Goal: Task Accomplishment & Management: Use online tool/utility

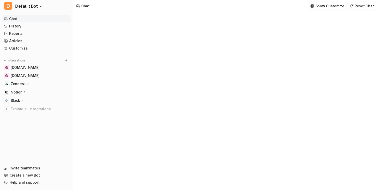
type textarea "**********"
click at [59, 9] on button "D Default Bot" at bounding box center [36, 6] width 73 height 12
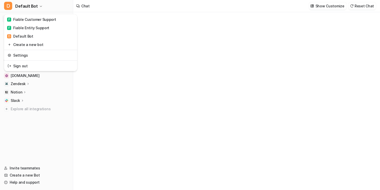
click at [107, 45] on div "D Default Bot F Fiable Customer Support F Fiable Entity Support D Default Bot C…" at bounding box center [190, 95] width 380 height 190
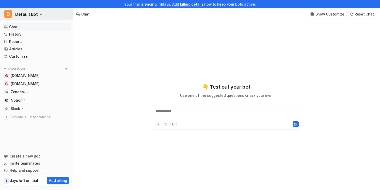
click at [47, 16] on button "D Default Bot" at bounding box center [36, 14] width 73 height 12
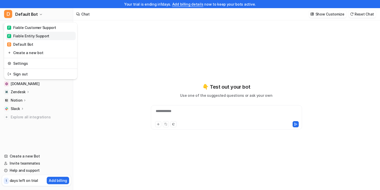
click at [46, 32] on link "F Fiable Entity Support" at bounding box center [41, 36] width 70 height 8
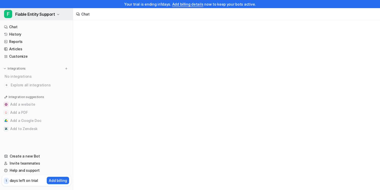
click at [55, 12] on button "F Fiable Entity Support" at bounding box center [36, 14] width 73 height 12
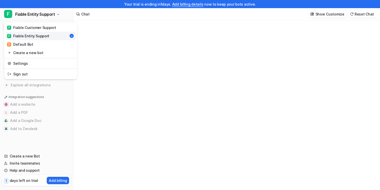
type textarea "**********"
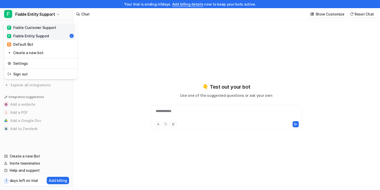
click at [49, 28] on div "F Fiable Customer Support" at bounding box center [31, 27] width 49 height 5
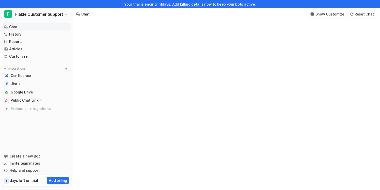
type textarea "**********"
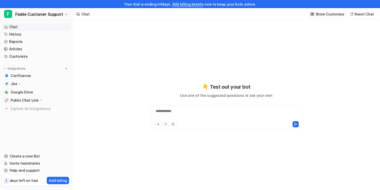
click at [327, 16] on p "Show Customize" at bounding box center [329, 13] width 29 height 5
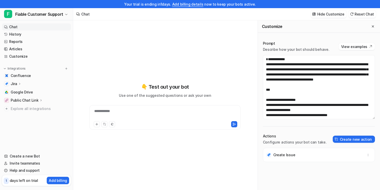
scroll to position [5, 0]
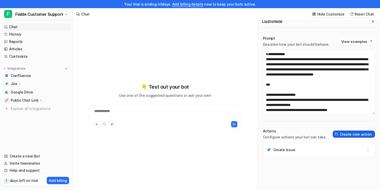
click at [358, 131] on button "Create new action" at bounding box center [353, 133] width 42 height 7
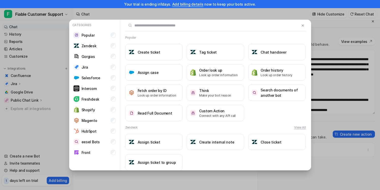
scroll to position [9, 0]
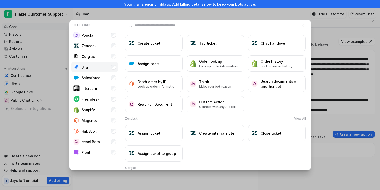
click at [111, 70] on li "Jira" at bounding box center [94, 67] width 46 height 10
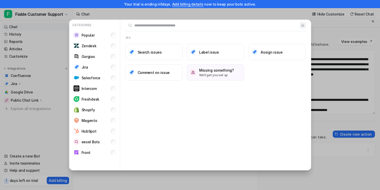
click at [303, 27] on img at bounding box center [303, 26] width 4 height 4
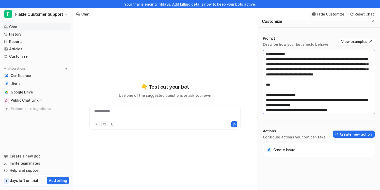
click at [309, 76] on textarea at bounding box center [319, 82] width 112 height 64
drag, startPoint x: 350, startPoint y: 86, endPoint x: 334, endPoint y: 57, distance: 33.8
click at [334, 57] on textarea at bounding box center [319, 82] width 112 height 64
drag, startPoint x: 351, startPoint y: 84, endPoint x: 356, endPoint y: 55, distance: 29.2
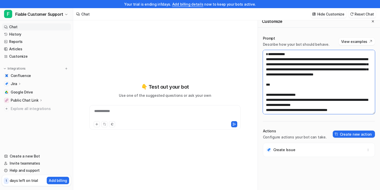
click at [356, 55] on textarea at bounding box center [319, 82] width 112 height 64
click at [356, 56] on textarea at bounding box center [319, 82] width 112 height 64
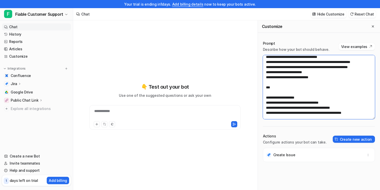
scroll to position [232, 0]
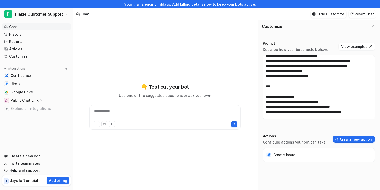
click at [38, 80] on div "Jira" at bounding box center [36, 83] width 69 height 7
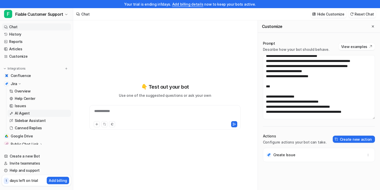
click at [33, 113] on link "AI Agent" at bounding box center [38, 113] width 63 height 7
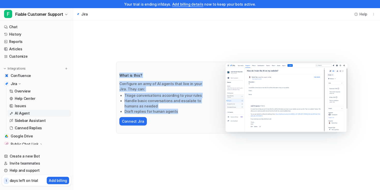
drag, startPoint x: 192, startPoint y: 111, endPoint x: 130, endPoint y: 67, distance: 75.8
click at [130, 68] on div "What is this? Configure an army of AI agents that live in your Jira. They can: …" at bounding box center [226, 98] width 221 height 72
click at [130, 67] on div "What is this? Configure an army of AI agents that live in your Jira. They can: …" at bounding box center [226, 98] width 221 height 72
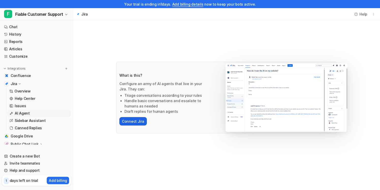
click at [134, 122] on button "Connect Jira" at bounding box center [132, 121] width 27 height 8
click at [46, 15] on span "Fiable Customer Support" at bounding box center [39, 14] width 48 height 7
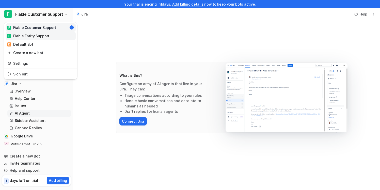
click at [46, 35] on div "F Fiable Entity Support" at bounding box center [28, 35] width 42 height 5
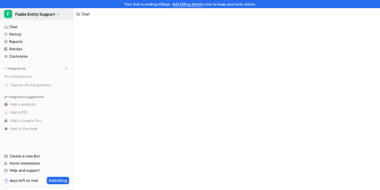
click at [48, 16] on span "Fiable Entity Support" at bounding box center [35, 14] width 40 height 7
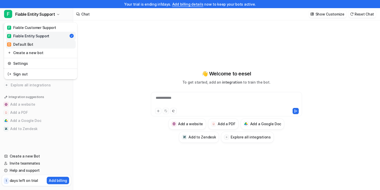
click at [44, 44] on link "D Default Bot" at bounding box center [41, 44] width 70 height 8
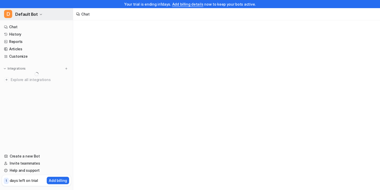
click at [50, 15] on button "D Default Bot" at bounding box center [36, 14] width 73 height 12
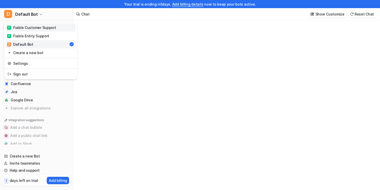
click at [48, 29] on div "F Fiable Customer Support" at bounding box center [31, 27] width 49 height 5
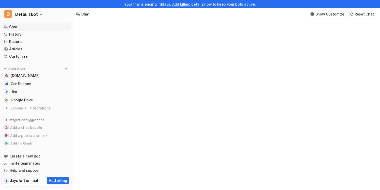
type textarea "**********"
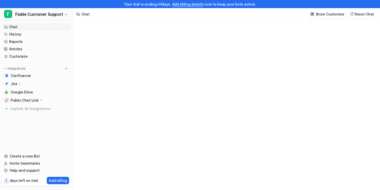
click at [40, 85] on div "Jira" at bounding box center [36, 83] width 69 height 7
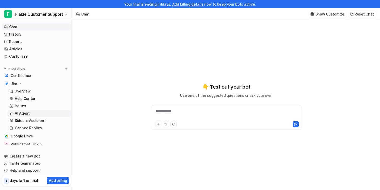
click at [35, 112] on link "AI Agent" at bounding box center [38, 113] width 63 height 7
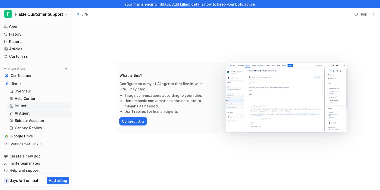
click at [38, 103] on link "Issues" at bounding box center [38, 105] width 63 height 7
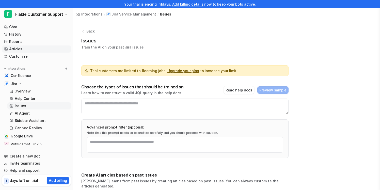
click at [36, 48] on link "Articles" at bounding box center [36, 48] width 69 height 7
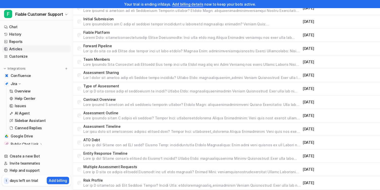
scroll to position [209, 0]
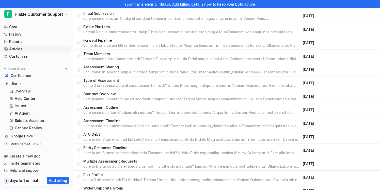
click at [142, 98] on p at bounding box center [191, 98] width 217 height 5
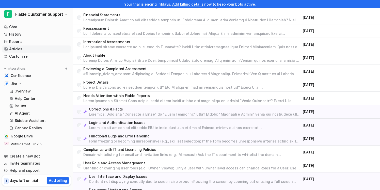
scroll to position [456, 0]
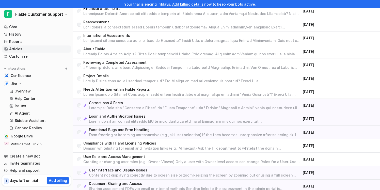
click at [155, 106] on p at bounding box center [195, 107] width 212 height 5
click at [148, 118] on p "Login and Authentication Issues" at bounding box center [195, 116] width 212 height 5
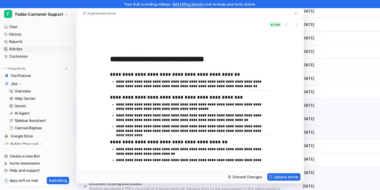
scroll to position [91, 0]
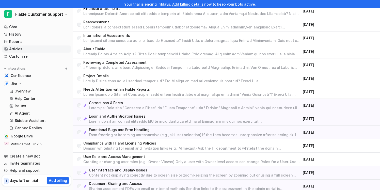
click at [142, 131] on p "Functional Bugs and Error Handling" at bounding box center [195, 129] width 212 height 5
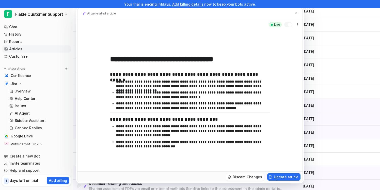
scroll to position [486, 0]
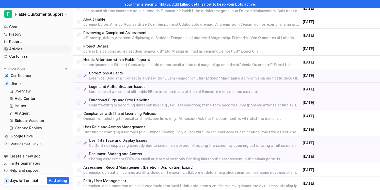
click at [134, 142] on p "User Interface and Display Issues" at bounding box center [195, 140] width 212 height 5
click at [133, 155] on p "Document Sharing and Access" at bounding box center [195, 153] width 212 height 5
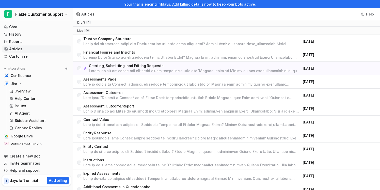
scroll to position [0, 0]
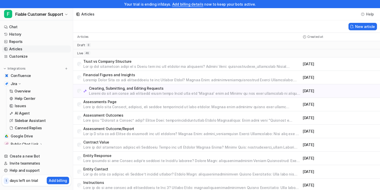
click at [153, 91] on p at bounding box center [195, 93] width 212 height 5
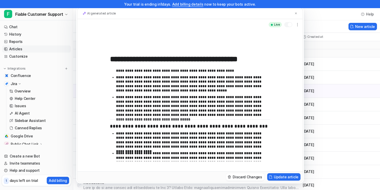
scroll to position [183, 0]
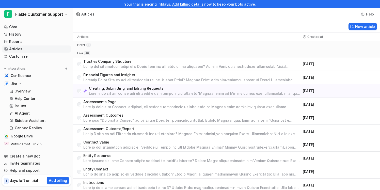
click at [136, 67] on p at bounding box center [191, 66] width 217 height 5
click at [135, 85] on div "Creating, Submitting, and Editing Requests August 08, 2025" at bounding box center [226, 90] width 307 height 13
click at [135, 79] on p at bounding box center [191, 79] width 217 height 5
click at [133, 107] on p at bounding box center [191, 106] width 217 height 5
click at [129, 122] on p at bounding box center [191, 120] width 217 height 5
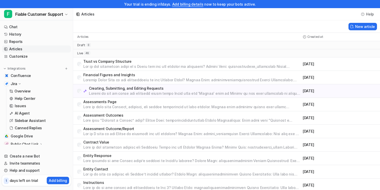
click at [132, 123] on div "Assessment Outcomes August 05, 2025" at bounding box center [226, 117] width 307 height 13
click at [132, 132] on p at bounding box center [191, 133] width 217 height 5
click at [50, 11] on span "Fiable Customer Support" at bounding box center [39, 14] width 48 height 7
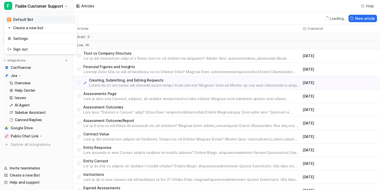
click at [46, 19] on link "D Default Bot" at bounding box center [41, 19] width 70 height 8
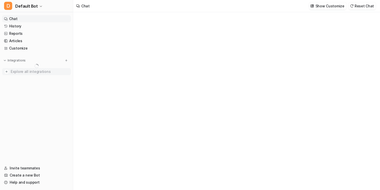
type textarea "**********"
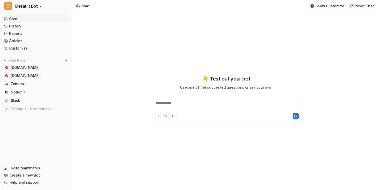
click at [40, 93] on div "Notion" at bounding box center [36, 92] width 69 height 7
click at [38, 99] on link "Overview" at bounding box center [38, 99] width 63 height 7
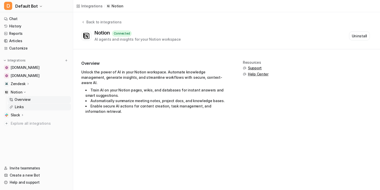
click at [39, 105] on link "Links" at bounding box center [38, 106] width 63 height 7
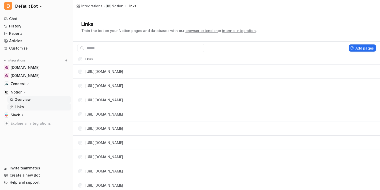
click at [45, 100] on link "Overview" at bounding box center [38, 99] width 63 height 7
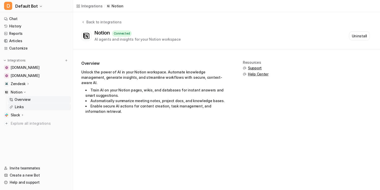
click at [52, 106] on link "Links" at bounding box center [38, 106] width 63 height 7
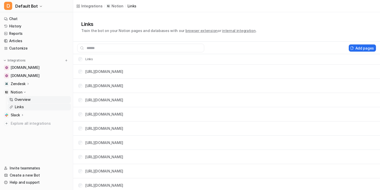
click at [59, 102] on link "Overview" at bounding box center [38, 99] width 63 height 7
click at [55, 100] on link "Overview" at bounding box center [38, 99] width 63 height 7
click at [56, 99] on link "Overview" at bounding box center [38, 99] width 63 height 7
click at [55, 99] on link "Overview" at bounding box center [38, 99] width 63 height 7
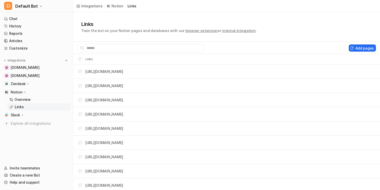
click at [196, 31] on span "internal integration" at bounding box center [238, 30] width 33 height 4
click at [49, 99] on div "**********" at bounding box center [190, 95] width 380 height 190
click at [22, 99] on div "**********" at bounding box center [190, 95] width 380 height 190
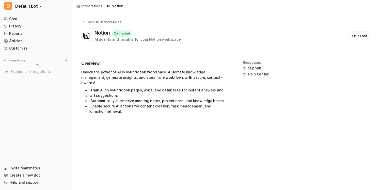
click at [357, 37] on button "Uninstall" at bounding box center [359, 35] width 21 height 9
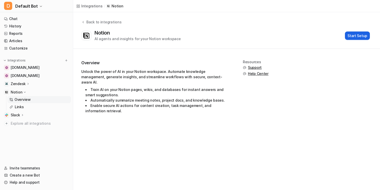
click at [360, 36] on button "Start Setup" at bounding box center [357, 35] width 25 height 8
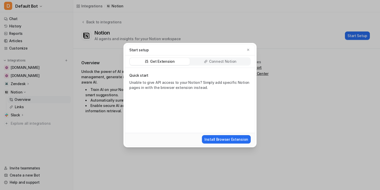
click at [233, 59] on p "Connect Notion" at bounding box center [222, 61] width 27 height 5
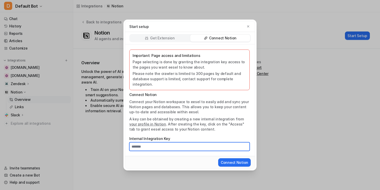
click at [171, 143] on input "Internal Integration Key" at bounding box center [189, 146] width 120 height 9
paste input "**********"
type input "**********"
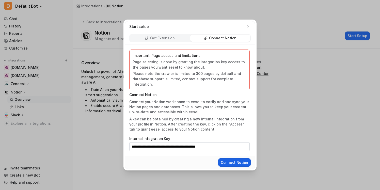
click at [240, 160] on button "Connect Notion" at bounding box center [234, 162] width 32 height 8
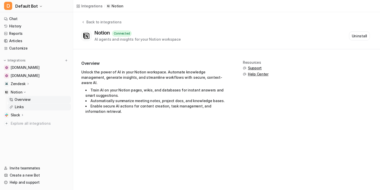
click at [38, 105] on link "Links" at bounding box center [38, 106] width 63 height 7
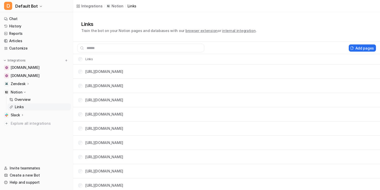
scroll to position [1, 0]
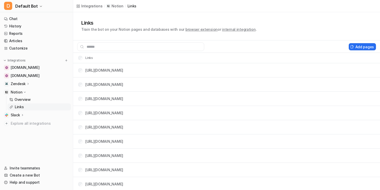
click at [128, 59] on tr "Links" at bounding box center [226, 58] width 307 height 10
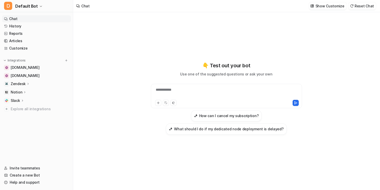
type textarea "**********"
click at [54, 90] on div "Notion" at bounding box center [36, 92] width 69 height 7
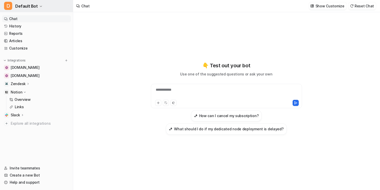
click at [53, 7] on button "D Default Bot" at bounding box center [36, 6] width 73 height 12
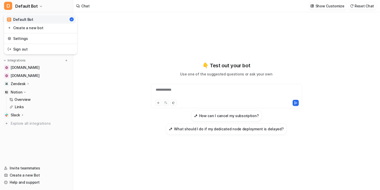
click at [68, 20] on link "D Default Bot" at bounding box center [41, 19] width 70 height 8
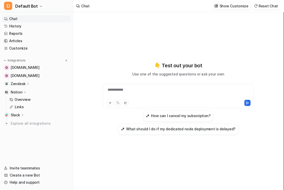
click at [284, 32] on div at bounding box center [283, 101] width 1 height 178
click at [251, 32] on div "**********" at bounding box center [142, 95] width 284 height 190
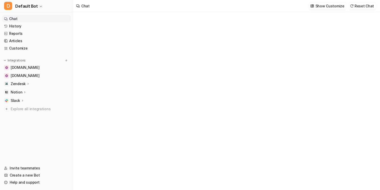
type textarea "**********"
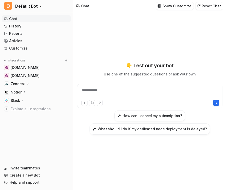
click at [152, 45] on div "**********" at bounding box center [149, 97] width 145 height 133
click at [43, 89] on div "Notion" at bounding box center [36, 92] width 69 height 7
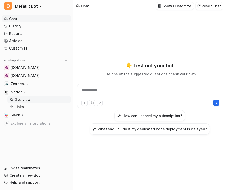
click at [41, 101] on link "Overview" at bounding box center [38, 99] width 63 height 7
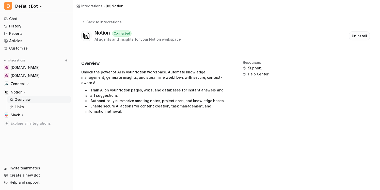
click at [227, 36] on button "Uninstall" at bounding box center [359, 35] width 21 height 9
click at [227, 36] on button "Start Setup" at bounding box center [357, 35] width 25 height 8
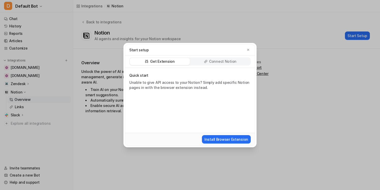
click at [227, 59] on div "Connect Notion" at bounding box center [220, 61] width 60 height 7
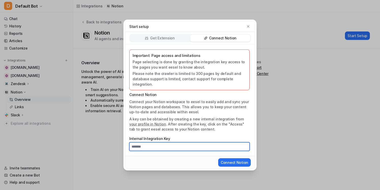
click at [178, 144] on input "Internal Integration Key" at bounding box center [189, 146] width 120 height 9
paste input "**********"
type input "**********"
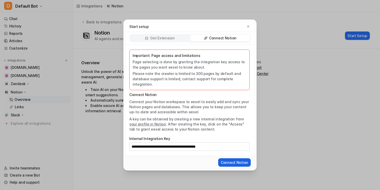
click at [227, 160] on button "Connect Notion" at bounding box center [234, 162] width 32 height 8
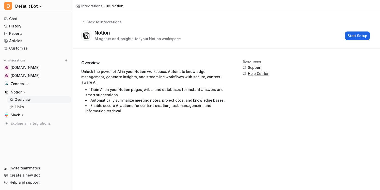
click at [227, 34] on button "Start Setup" at bounding box center [357, 35] width 25 height 8
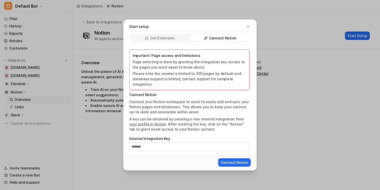
click at [227, 107] on div "Start setup Get Extension Connect Notion Important: Page access and limitations…" at bounding box center [190, 95] width 380 height 190
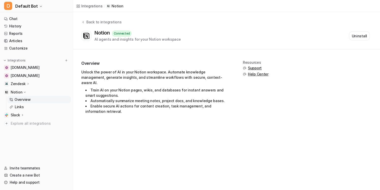
click at [175, 36] on div "Notion Connected AI agents and insights for your Notion workspace" at bounding box center [137, 36] width 86 height 12
click at [45, 107] on link "Links" at bounding box center [38, 106] width 63 height 7
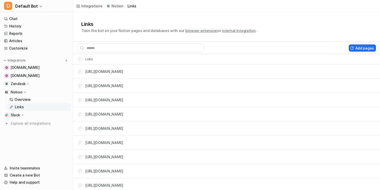
click at [141, 56] on tr "Links" at bounding box center [226, 59] width 307 height 10
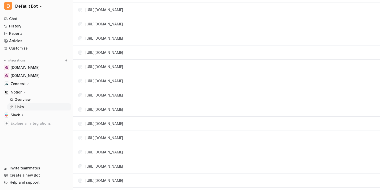
scroll to position [303, 0]
click at [29, 84] on div "Zendesk" at bounding box center [36, 83] width 69 height 7
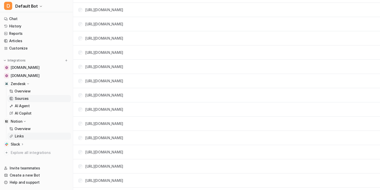
click at [27, 98] on p "Sources" at bounding box center [22, 98] width 14 height 5
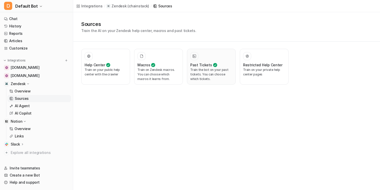
click at [206, 73] on p "Train the bot on your past tickets. You can choose which tickets." at bounding box center [211, 74] width 42 height 14
click at [206, 71] on p "Train the bot on your past tickets. You can choose which tickets." at bounding box center [211, 74] width 42 height 14
click at [205, 71] on p "Train the bot on your past tickets. You can choose which tickets." at bounding box center [211, 74] width 42 height 14
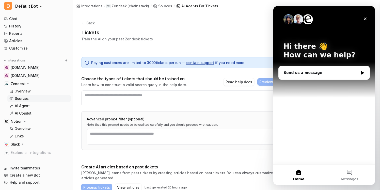
click at [365, 23] on div "Hi there 👋 How can we help?" at bounding box center [323, 51] width 91 height 91
click at [365, 19] on icon "Close" at bounding box center [365, 19] width 3 height 3
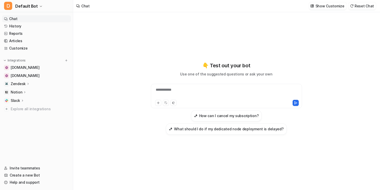
type textarea "**********"
click at [50, 7] on button "D Default Bot" at bounding box center [36, 6] width 73 height 12
click at [101, 38] on div "**********" at bounding box center [190, 95] width 380 height 190
click at [39, 81] on div "Zendesk" at bounding box center [36, 83] width 69 height 7
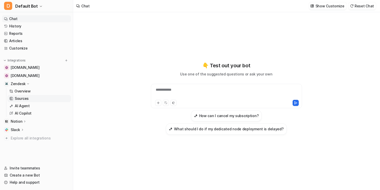
click at [32, 98] on link "Sources" at bounding box center [38, 98] width 63 height 7
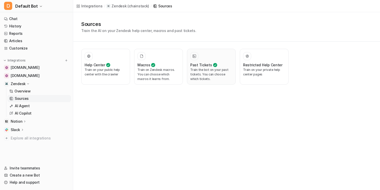
click at [216, 66] on div "Past Tickets" at bounding box center [211, 64] width 42 height 5
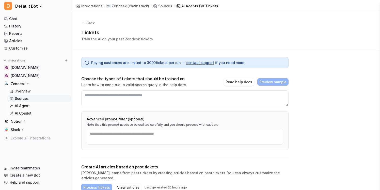
click at [223, 66] on div "Paying customers are limited to 3000 tickets per run — contact support if you n…" at bounding box center [184, 62] width 207 height 11
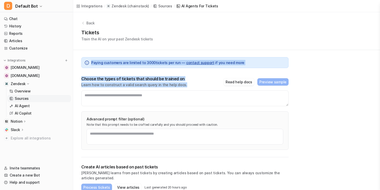
drag, startPoint x: 195, startPoint y: 85, endPoint x: 179, endPoint y: 39, distance: 48.7
click at [179, 39] on div "Back Tickets Train the AI on your past Zendesk tickets Paying customers are lim…" at bounding box center [226, 125] width 307 height 226
click at [179, 39] on div "Tickets Train the AI on your past Zendesk tickets" at bounding box center [226, 35] width 290 height 13
drag, startPoint x: 187, startPoint y: 83, endPoint x: 161, endPoint y: 52, distance: 40.9
click at [161, 52] on div "Paying customers are limited to 3000 tickets per run — contact support if you n…" at bounding box center [184, 103] width 207 height 107
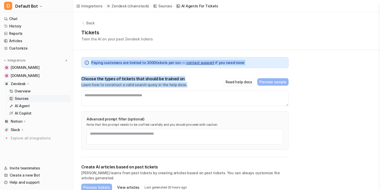
click at [161, 52] on div "Paying customers are limited to 3000 tickets per run — contact support if you n…" at bounding box center [184, 103] width 207 height 107
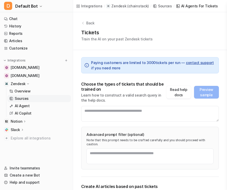
click at [33, 121] on div "Notion" at bounding box center [36, 121] width 69 height 7
click at [33, 130] on link "Overview" at bounding box center [38, 128] width 63 height 7
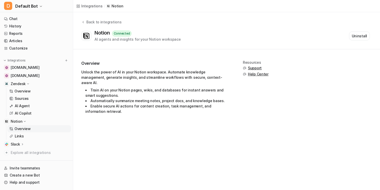
click at [31, 144] on div "Slack" at bounding box center [36, 144] width 69 height 7
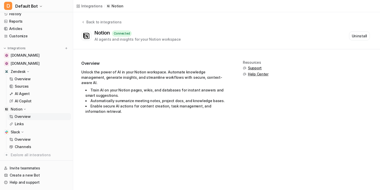
scroll to position [17, 0]
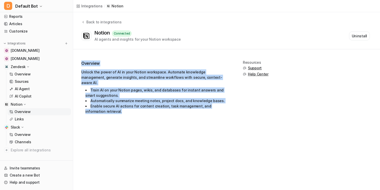
drag, startPoint x: 119, startPoint y: 107, endPoint x: 82, endPoint y: 62, distance: 57.5
click at [82, 62] on div "Overview Unlock the power of AI in your Notion workspace. Automate knowledge ma…" at bounding box center [154, 89] width 147 height 59
click at [82, 62] on h2 "Overview" at bounding box center [154, 63] width 147 height 6
drag, startPoint x: 81, startPoint y: 61, endPoint x: 147, endPoint y: 112, distance: 83.3
click at [147, 112] on div "Overview Unlock the power of AI in your Notion workspace. Automate knowledge ma…" at bounding box center [154, 89] width 147 height 59
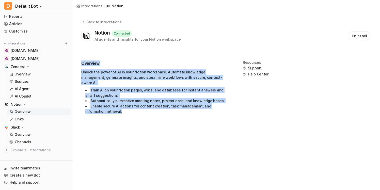
click at [147, 112] on div "Overview Unlock the power of AI in your Notion workspace. Automate knowledge ma…" at bounding box center [154, 89] width 147 height 59
drag, startPoint x: 147, startPoint y: 112, endPoint x: 79, endPoint y: 64, distance: 83.4
click at [79, 64] on div "Overview Unlock the power of AI in your Notion workspace. Automate knowledge ma…" at bounding box center [226, 87] width 307 height 77
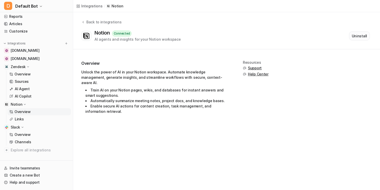
click at [362, 36] on button "Uninstall" at bounding box center [359, 35] width 21 height 9
click at [357, 38] on button "Start Setup" at bounding box center [357, 35] width 25 height 8
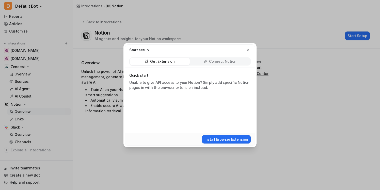
click at [215, 64] on div "Connect Notion" at bounding box center [220, 61] width 60 height 7
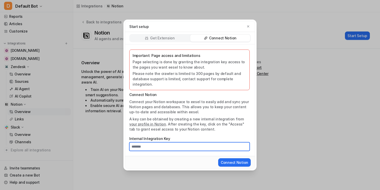
click at [172, 147] on input "Internal Integration Key" at bounding box center [189, 146] width 120 height 9
paste input "**********"
type input "**********"
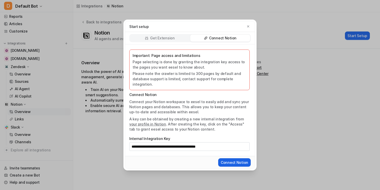
click at [236, 161] on button "Connect Notion" at bounding box center [234, 162] width 32 height 8
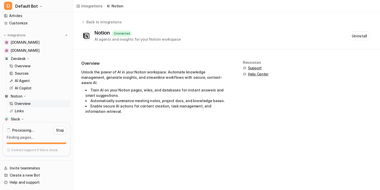
scroll to position [0, 0]
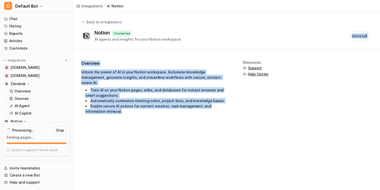
drag, startPoint x: 196, startPoint y: 113, endPoint x: 157, endPoint y: 44, distance: 78.6
click at [157, 44] on div "Back to integrations Notion Connected AI agents and insights for your Notion wo…" at bounding box center [226, 69] width 307 height 114
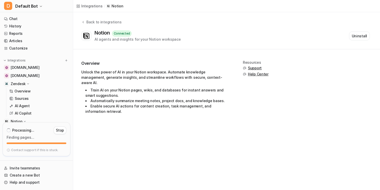
click at [159, 55] on div "Overview Unlock the power of AI in your Notion workspace. Automate knowledge ma…" at bounding box center [226, 87] width 307 height 77
click at [171, 106] on li "Enable secure AI actions for content creation, task management, and information…" at bounding box center [156, 108] width 143 height 11
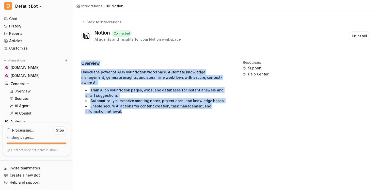
drag, startPoint x: 156, startPoint y: 109, endPoint x: 150, endPoint y: 56, distance: 53.4
click at [150, 56] on div "Overview Unlock the power of AI in your Notion workspace. Automate knowledge ma…" at bounding box center [226, 87] width 307 height 77
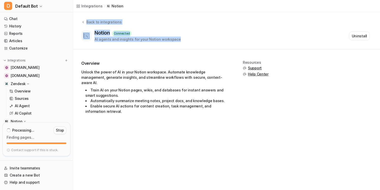
drag, startPoint x: 185, startPoint y: 40, endPoint x: 154, endPoint y: 17, distance: 39.3
click at [154, 17] on div "Back to integrations Notion Connected AI agents and insights for your Notion wo…" at bounding box center [226, 30] width 307 height 37
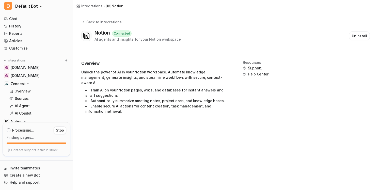
click at [176, 26] on div "Back to integrations Notion Connected AI agents and insights for your Notion wo…" at bounding box center [226, 30] width 307 height 23
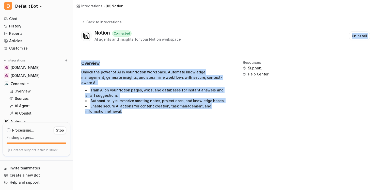
drag, startPoint x: 168, startPoint y: 117, endPoint x: 187, endPoint y: 46, distance: 73.9
click at [187, 46] on div "Back to integrations Notion Connected AI agents and insights for your Notion wo…" at bounding box center [226, 69] width 307 height 114
click at [185, 58] on div "Overview Unlock the power of AI in your Notion workspace. Automate knowledge ma…" at bounding box center [226, 87] width 307 height 77
drag, startPoint x: 170, startPoint y: 112, endPoint x: 171, endPoint y: 59, distance: 53.5
click at [171, 59] on div "Overview Unlock the power of AI in your Notion workspace. Automate knowledge ma…" at bounding box center [226, 87] width 307 height 77
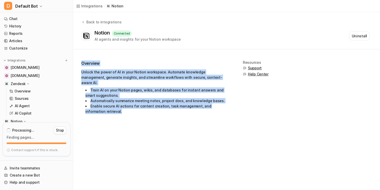
click at [170, 66] on div "Overview Unlock the power of AI in your Notion workspace. Automate knowledge ma…" at bounding box center [154, 89] width 147 height 59
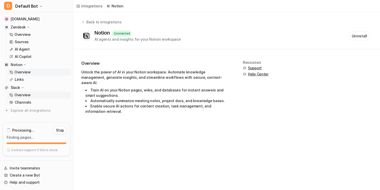
scroll to position [53, 0]
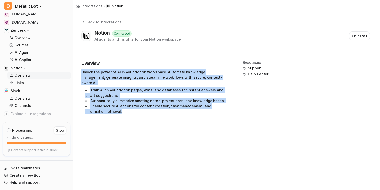
drag, startPoint x: 116, startPoint y: 107, endPoint x: 84, endPoint y: 69, distance: 50.3
click at [84, 69] on div "Overview Unlock the power of AI in your Notion workspace. Automate knowledge ma…" at bounding box center [154, 89] width 147 height 59
drag, startPoint x: 77, startPoint y: 71, endPoint x: 137, endPoint y: 108, distance: 70.4
click at [138, 107] on div "Overview Unlock the power of AI in your Notion workspace. Automate knowledge ma…" at bounding box center [226, 87] width 307 height 77
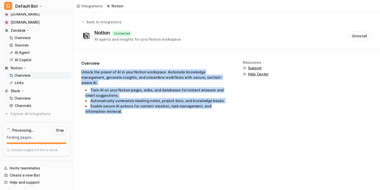
click at [137, 108] on li "Enable secure AI actions for content creation, task management, and information…" at bounding box center [156, 108] width 143 height 11
drag, startPoint x: 140, startPoint y: 108, endPoint x: 80, endPoint y: 70, distance: 70.4
click at [80, 70] on div "Overview Unlock the power of AI in your Notion workspace. Automate knowledge ma…" at bounding box center [226, 87] width 307 height 77
drag, startPoint x: 80, startPoint y: 70, endPoint x: 112, endPoint y: 107, distance: 49.1
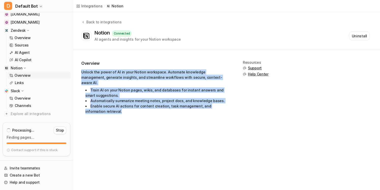
click at [113, 107] on div "Overview Unlock the power of AI in your Notion workspace. Automate knowledge ma…" at bounding box center [226, 87] width 307 height 77
click at [112, 107] on li "Enable secure AI actions for content creation, task management, and information…" at bounding box center [156, 108] width 143 height 11
drag, startPoint x: 117, startPoint y: 107, endPoint x: 80, endPoint y: 71, distance: 51.7
click at [80, 71] on div "Overview Unlock the power of AI in your Notion workspace. Automate knowledge ma…" at bounding box center [226, 87] width 307 height 77
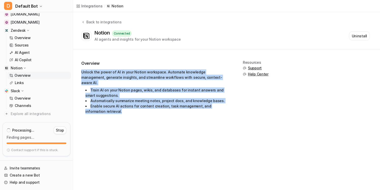
drag, startPoint x: 80, startPoint y: 71, endPoint x: 111, endPoint y: 107, distance: 48.1
click at [111, 107] on div "Overview Unlock the power of AI in your Notion workspace. Automate knowledge ma…" at bounding box center [226, 87] width 307 height 77
click at [111, 107] on li "Enable secure AI actions for content creation, task management, and information…" at bounding box center [156, 108] width 143 height 11
drag, startPoint x: 117, startPoint y: 107, endPoint x: 81, endPoint y: 69, distance: 52.4
click at [81, 69] on div "Unlock the power of AI in your Notion workspace. Automate knowledge management,…" at bounding box center [154, 91] width 147 height 45
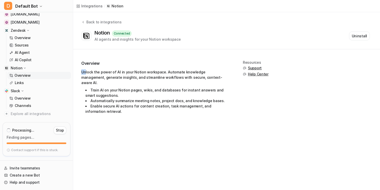
drag, startPoint x: 81, startPoint y: 69, endPoint x: 86, endPoint y: 69, distance: 4.8
click at [86, 69] on div "Unlock the power of AI in your Notion workspace. Automate knowledge management,…" at bounding box center [154, 91] width 147 height 45
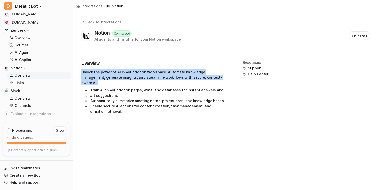
drag, startPoint x: 78, startPoint y: 70, endPoint x: 196, endPoint y: 78, distance: 117.8
click at [204, 80] on div "Overview Unlock the power of AI in your Notion workspace. Automate knowledge ma…" at bounding box center [226, 87] width 307 height 77
click at [191, 75] on div "Unlock the power of AI in your Notion workspace. Automate knowledge management,…" at bounding box center [154, 91] width 147 height 45
drag, startPoint x: 208, startPoint y: 76, endPoint x: 155, endPoint y: 63, distance: 54.9
click at [155, 63] on div "Overview Unlock the power of AI in your Notion workspace. Automate knowledge ma…" at bounding box center [154, 89] width 147 height 59
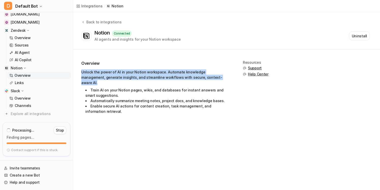
click at [155, 63] on h2 "Overview" at bounding box center [154, 63] width 147 height 6
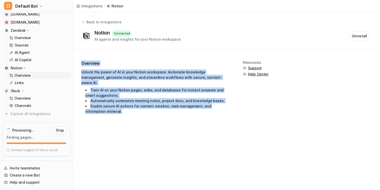
drag, startPoint x: 134, startPoint y: 103, endPoint x: 135, endPoint y: 57, distance: 46.0
click at [135, 57] on div "Overview Unlock the power of AI in your Notion workspace. Automate knowledge ma…" at bounding box center [226, 87] width 307 height 77
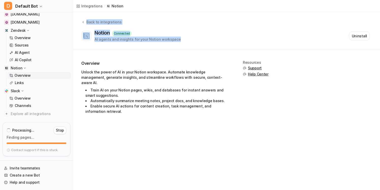
drag, startPoint x: 176, startPoint y: 40, endPoint x: 157, endPoint y: 13, distance: 33.2
click at [157, 13] on div "Back to integrations Notion Connected AI agents and insights for your Notion wo…" at bounding box center [226, 30] width 307 height 37
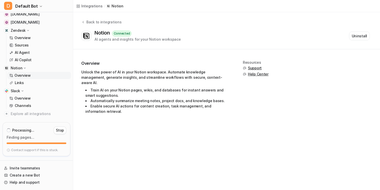
click at [171, 45] on div "Back to integrations Notion Connected AI agents and insights for your Notion wo…" at bounding box center [226, 30] width 307 height 37
drag, startPoint x: 186, startPoint y: 41, endPoint x: 158, endPoint y: 26, distance: 32.1
click at [158, 26] on div "Back to integrations Notion Connected AI agents and insights for your Notion wo…" at bounding box center [226, 30] width 307 height 23
click at [165, 33] on div "Notion Connected AI agents and insights for your Notion workspace" at bounding box center [137, 36] width 86 height 12
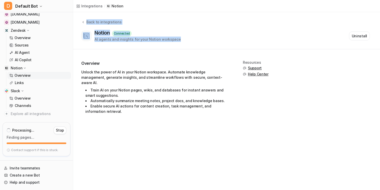
drag, startPoint x: 184, startPoint y: 40, endPoint x: 136, endPoint y: 15, distance: 54.0
click at [136, 15] on div "Back to integrations Notion Connected AI agents and insights for your Notion wo…" at bounding box center [226, 30] width 307 height 37
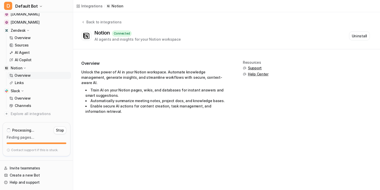
click at [178, 35] on div "Notion Connected AI agents and insights for your Notion workspace Uninstall" at bounding box center [225, 36] width 288 height 12
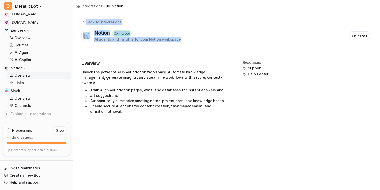
drag, startPoint x: 177, startPoint y: 39, endPoint x: 168, endPoint y: 19, distance: 22.1
click at [168, 19] on div "Back to integrations Notion Connected AI agents and insights for your Notion wo…" at bounding box center [226, 30] width 307 height 37
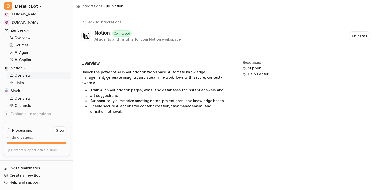
click at [171, 32] on div "Notion Connected AI agents and insights for your Notion workspace" at bounding box center [137, 36] width 86 height 12
drag, startPoint x: 181, startPoint y: 39, endPoint x: 159, endPoint y: 21, distance: 27.8
click at [159, 21] on div "Back to integrations Notion Connected AI agents and insights for your Notion wo…" at bounding box center [226, 30] width 307 height 23
click at [172, 34] on div "Notion Connected AI agents and insights for your Notion workspace" at bounding box center [137, 36] width 86 height 12
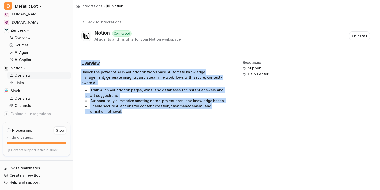
drag, startPoint x: 155, startPoint y: 109, endPoint x: 150, endPoint y: 55, distance: 54.0
click at [150, 55] on div "Overview Unlock the power of AI in your Notion workspace. Automate knowledge ma…" at bounding box center [226, 87] width 307 height 77
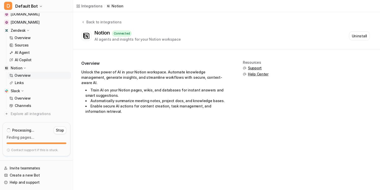
click at [150, 58] on div "Overview Unlock the power of AI in your Notion workspace. Automate knowledge ma…" at bounding box center [226, 87] width 307 height 77
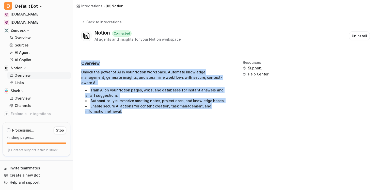
drag, startPoint x: 153, startPoint y: 110, endPoint x: 148, endPoint y: 57, distance: 52.8
click at [148, 57] on div "Overview Unlock the power of AI in your Notion workspace. Automate knowledge ma…" at bounding box center [226, 87] width 307 height 77
drag, startPoint x: 136, startPoint y: 110, endPoint x: 135, endPoint y: 57, distance: 53.0
click at [135, 57] on div "Overview Unlock the power of AI in your Notion workspace. Automate knowledge ma…" at bounding box center [226, 87] width 307 height 77
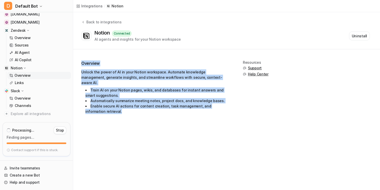
click at [135, 57] on div "Overview Unlock the power of AI in your Notion workspace. Automate knowledge ma…" at bounding box center [226, 87] width 307 height 77
drag, startPoint x: 172, startPoint y: 114, endPoint x: 173, endPoint y: 59, distance: 55.3
click at [173, 59] on div "Overview Unlock the power of AI in your Notion workspace. Automate knowledge ma…" at bounding box center [226, 87] width 307 height 77
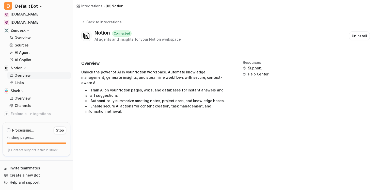
click at [173, 66] on div "Overview Unlock the power of AI in your Notion workspace. Automate knowledge ma…" at bounding box center [154, 89] width 147 height 59
click at [184, 109] on div "Overview Unlock the power of AI in your Notion workspace. Automate knowledge ma…" at bounding box center [154, 89] width 147 height 59
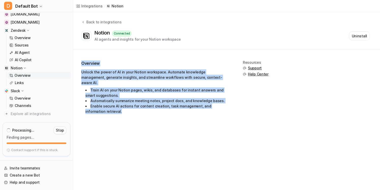
drag, startPoint x: 176, startPoint y: 114, endPoint x: 176, endPoint y: 59, distance: 55.1
click at [176, 59] on div "Overview Unlock the power of AI in your Notion workspace. Automate knowledge ma…" at bounding box center [226, 87] width 307 height 77
drag, startPoint x: 162, startPoint y: 141, endPoint x: 170, endPoint y: 55, distance: 86.9
click at [170, 55] on div "Integrations / Notion Back to integrations Notion Connected AI agents and insig…" at bounding box center [190, 95] width 380 height 190
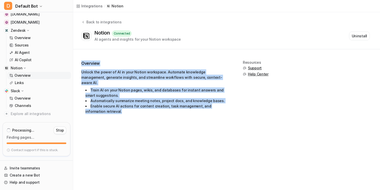
click at [170, 55] on div "Overview Unlock the power of AI in your Notion workspace. Automate knowledge ma…" at bounding box center [226, 87] width 307 height 77
drag, startPoint x: 199, startPoint y: 105, endPoint x: 206, endPoint y: 53, distance: 52.5
click at [206, 53] on div "Overview Unlock the power of AI in your Notion workspace. Automate knowledge ma…" at bounding box center [226, 87] width 307 height 77
drag, startPoint x: 183, startPoint y: 108, endPoint x: 187, endPoint y: 57, distance: 51.4
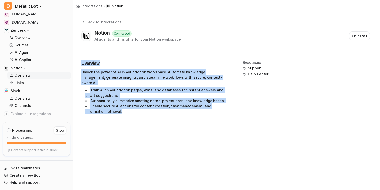
click at [187, 57] on div "Overview Unlock the power of AI in your Notion workspace. Automate knowledge ma…" at bounding box center [226, 87] width 307 height 77
drag, startPoint x: 167, startPoint y: 116, endPoint x: 179, endPoint y: 54, distance: 63.8
click at [179, 54] on div "Overview Unlock the power of AI in your Notion workspace. Automate knowledge ma…" at bounding box center [226, 87] width 307 height 77
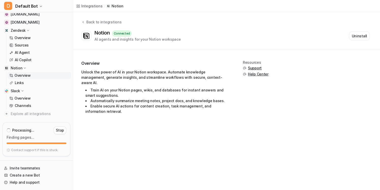
click at [178, 57] on div "Overview Unlock the power of AI in your Notion workspace. Automate knowledge ma…" at bounding box center [226, 87] width 307 height 77
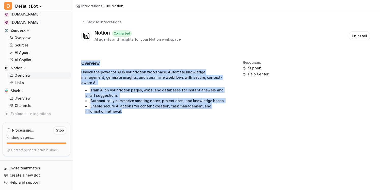
drag, startPoint x: 154, startPoint y: 112, endPoint x: 181, endPoint y: 49, distance: 67.9
click at [181, 49] on div "Overview Unlock the power of AI in your Notion workspace. Automate knowledge ma…" at bounding box center [226, 87] width 307 height 77
click at [183, 75] on div "Unlock the power of AI in your Notion workspace. Automate knowledge management,…" at bounding box center [154, 91] width 147 height 45
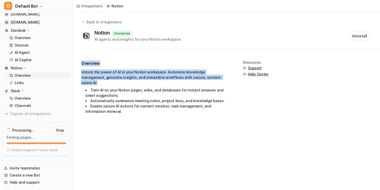
drag, startPoint x: 207, startPoint y: 78, endPoint x: 187, endPoint y: 52, distance: 32.6
click at [187, 52] on div "Overview Unlock the power of AI in your Notion workspace. Automate knowledge ma…" at bounding box center [226, 87] width 307 height 77
click at [210, 79] on div "Unlock the power of AI in your Notion workspace. Automate knowledge management,…" at bounding box center [154, 91] width 147 height 45
drag, startPoint x: 216, startPoint y: 76, endPoint x: 181, endPoint y: 38, distance: 51.7
click at [181, 38] on div "Back to integrations Notion Connected AI agents and insights for your Notion wo…" at bounding box center [226, 69] width 307 height 114
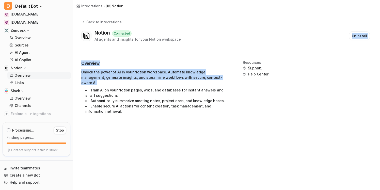
click at [186, 62] on h2 "Overview" at bounding box center [154, 63] width 147 height 6
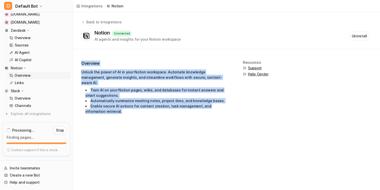
drag, startPoint x: 189, startPoint y: 109, endPoint x: 189, endPoint y: 54, distance: 55.3
click at [189, 54] on div "Overview Unlock the power of AI in your Notion workspace. Automate knowledge ma…" at bounding box center [226, 87] width 307 height 77
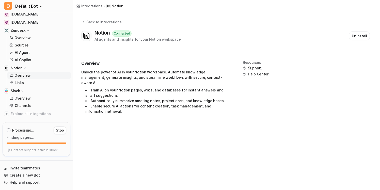
click at [170, 103] on li "Enable secure AI actions for content creation, task management, and information…" at bounding box center [156, 108] width 143 height 11
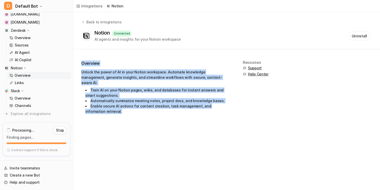
drag, startPoint x: 180, startPoint y: 114, endPoint x: 185, endPoint y: 55, distance: 59.6
click at [185, 55] on div "Overview Unlock the power of AI in your Notion workspace. Automate knowledge ma…" at bounding box center [226, 87] width 307 height 77
drag, startPoint x: 175, startPoint y: 121, endPoint x: 177, endPoint y: 51, distance: 69.8
click at [177, 51] on div "Integrations / Notion Back to integrations Notion Connected AI agents and insig…" at bounding box center [190, 95] width 380 height 190
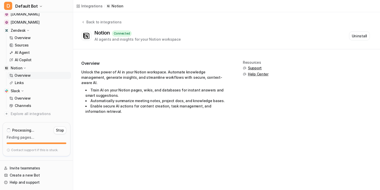
click at [177, 72] on div "Unlock the power of AI in your Notion workspace. Automate knowledge management,…" at bounding box center [154, 91] width 147 height 45
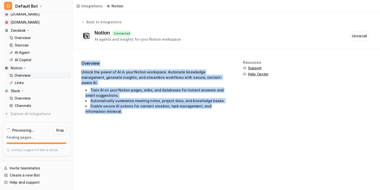
drag, startPoint x: 180, startPoint y: 118, endPoint x: 174, endPoint y: 53, distance: 66.0
click at [174, 53] on div "Overview Unlock the power of AI in your Notion workspace. Automate knowledge ma…" at bounding box center [226, 87] width 307 height 77
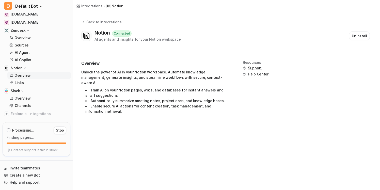
click at [177, 70] on div "Unlock the power of AI in your Notion workspace. Automate knowledge management,…" at bounding box center [154, 91] width 147 height 45
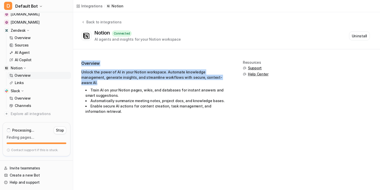
drag, startPoint x: 208, startPoint y: 79, endPoint x: 196, endPoint y: 53, distance: 29.2
click at [196, 53] on div "Overview Unlock the power of AI in your Notion workspace. Automate knowledge ma…" at bounding box center [226, 87] width 307 height 77
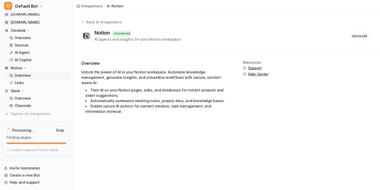
click at [197, 75] on div "Unlock the power of AI in your Notion workspace. Automate knowledge management,…" at bounding box center [154, 91] width 147 height 45
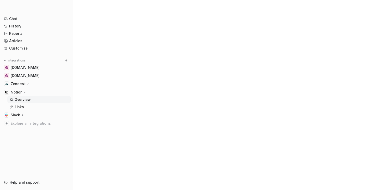
click at [55, 102] on link "Overview" at bounding box center [38, 99] width 63 height 7
click at [55, 105] on link "Links" at bounding box center [38, 106] width 63 height 7
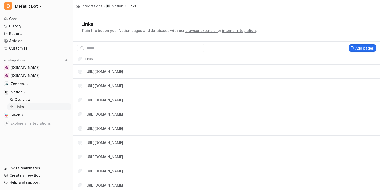
scroll to position [9, 0]
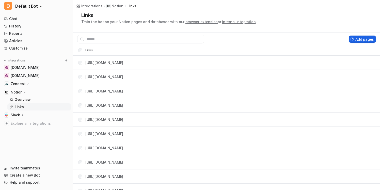
click at [362, 40] on button "Add pages" at bounding box center [361, 39] width 27 height 7
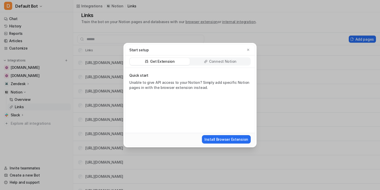
click at [231, 64] on div "Connect Notion" at bounding box center [220, 61] width 60 height 7
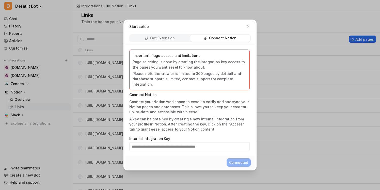
click at [282, 53] on div "**********" at bounding box center [190, 95] width 380 height 190
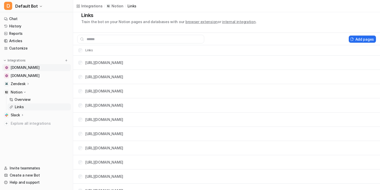
click at [45, 67] on link "[DOMAIN_NAME]" at bounding box center [36, 67] width 69 height 7
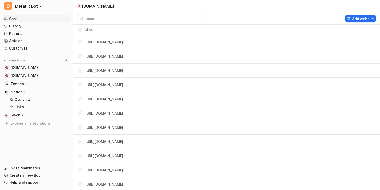
click at [42, 18] on link "Chat" at bounding box center [36, 18] width 69 height 7
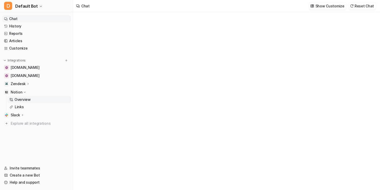
type textarea "**********"
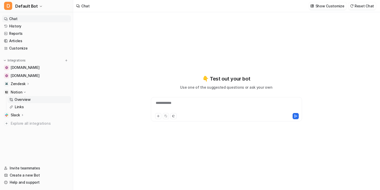
click at [39, 100] on link "Overview" at bounding box center [38, 99] width 63 height 7
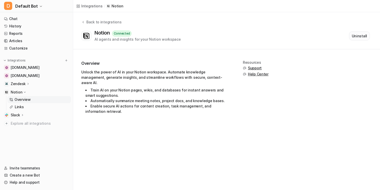
click at [227, 37] on button "Uninstall" at bounding box center [359, 35] width 21 height 9
click at [227, 35] on button "Start Setup" at bounding box center [357, 35] width 25 height 8
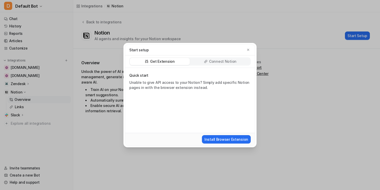
click at [227, 62] on p "Connect Notion" at bounding box center [222, 61] width 27 height 5
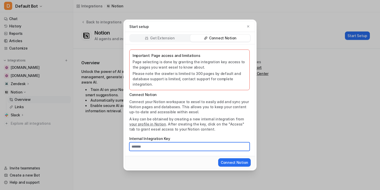
click at [175, 148] on input "Internal Integration Key" at bounding box center [189, 146] width 120 height 9
paste input "**********"
type input "**********"
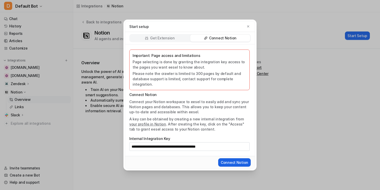
click at [227, 159] on button "Connect Notion" at bounding box center [234, 162] width 32 height 8
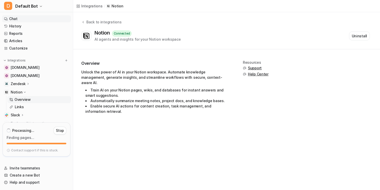
click at [35, 18] on link "Chat" at bounding box center [36, 18] width 69 height 7
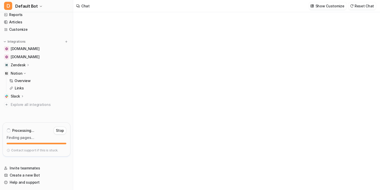
type textarea "**********"
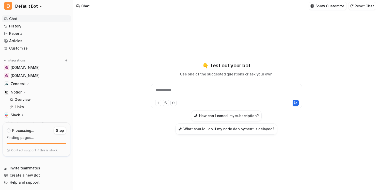
scroll to position [19, 0]
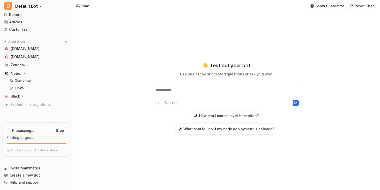
click at [42, 97] on div "Slack" at bounding box center [36, 96] width 69 height 7
click at [44, 94] on div "Slack" at bounding box center [36, 96] width 69 height 7
click at [45, 73] on div "Notion" at bounding box center [36, 73] width 69 height 7
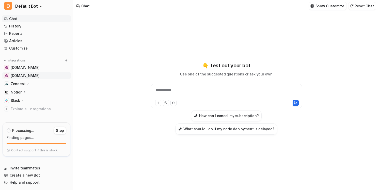
scroll to position [4, 0]
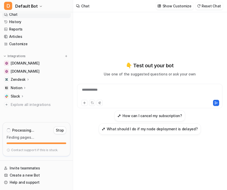
click at [35, 81] on div "Zendesk" at bounding box center [36, 79] width 69 height 7
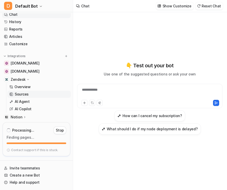
click at [37, 95] on link "Sources" at bounding box center [38, 94] width 63 height 7
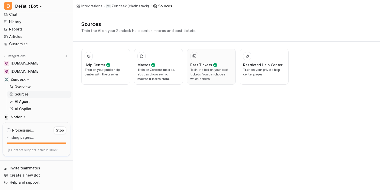
click at [214, 76] on p "Train the bot on your past tickets. You can choose which tickets." at bounding box center [211, 74] width 42 height 14
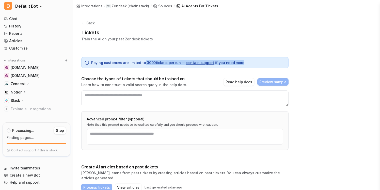
drag, startPoint x: 141, startPoint y: 63, endPoint x: 264, endPoint y: 61, distance: 122.3
click at [264, 61] on div "Paying customers are limited to 3000 tickets per run — contact support if you n…" at bounding box center [184, 62] width 207 height 11
drag, startPoint x: 265, startPoint y: 61, endPoint x: 173, endPoint y: 45, distance: 94.1
click at [173, 45] on div "Back Tickets Train the AI on your past Zendesk tickets Paying customers are lim…" at bounding box center [226, 125] width 307 height 226
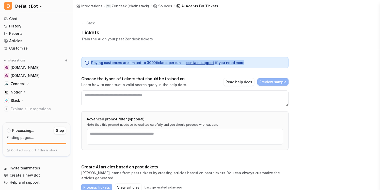
click at [174, 45] on div "Back Tickets Train the AI on your past Zendesk tickets" at bounding box center [226, 31] width 307 height 38
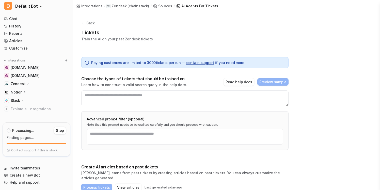
click at [148, 61] on span "Paying customers are limited to 3000 tickets per run — contact support if you n…" at bounding box center [167, 62] width 153 height 5
click at [148, 63] on span "Paying customers are limited to 3000 tickets per run — contact support if you n…" at bounding box center [167, 62] width 153 height 5
drag, startPoint x: 140, startPoint y: 63, endPoint x: 268, endPoint y: 59, distance: 127.4
click at [268, 59] on div "Paying customers are limited to 3000 tickets per run — contact support if you n…" at bounding box center [184, 62] width 207 height 11
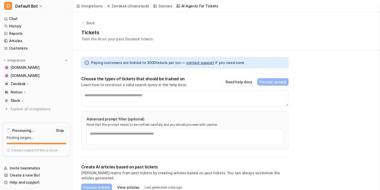
click at [255, 64] on div "Paying customers are limited to 3000 tickets per run — contact support if you n…" at bounding box center [184, 62] width 207 height 11
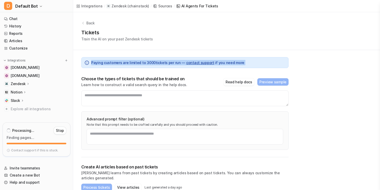
click at [255, 64] on div "Paying customers are limited to 3000 tickets per run — contact support if you n…" at bounding box center [184, 62] width 207 height 11
click at [257, 64] on div "Paying customers are limited to 3000 tickets per run — contact support if you n…" at bounding box center [184, 62] width 207 height 11
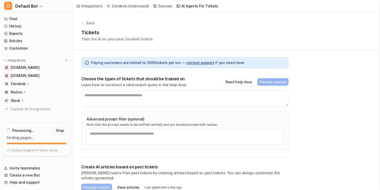
click at [257, 64] on div "Paying customers are limited to 3000 tickets per run — contact support if you n…" at bounding box center [184, 62] width 207 height 11
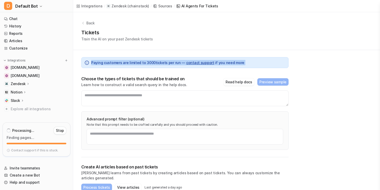
click at [257, 64] on div "Paying customers are limited to 3000 tickets per run — contact support if you n…" at bounding box center [184, 62] width 207 height 11
click at [258, 64] on div "Paying customers are limited to 3000 tickets per run — contact support if you n…" at bounding box center [184, 62] width 207 height 11
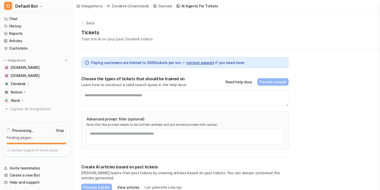
click at [258, 64] on div "Paying customers are limited to 3000 tickets per run — contact support if you n…" at bounding box center [184, 62] width 207 height 11
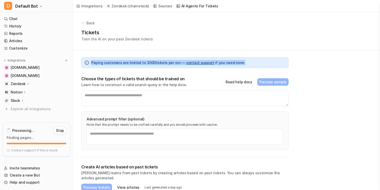
click at [258, 64] on div "Paying customers are limited to 3000 tickets per run — contact support if you n…" at bounding box center [184, 62] width 207 height 11
click at [258, 63] on div "Paying customers are limited to 3000 tickets per run — contact support if you n…" at bounding box center [184, 62] width 207 height 11
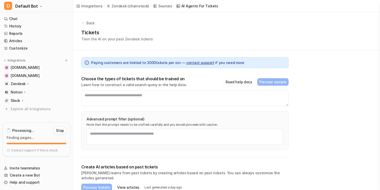
click at [256, 60] on div "Paying customers are limited to 3000 tickets per run — contact support if you n…" at bounding box center [184, 62] width 207 height 11
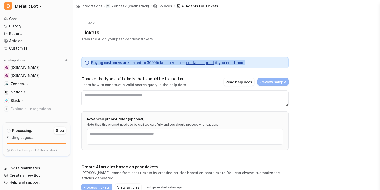
click at [256, 60] on div "Paying customers are limited to 3000 tickets per run — contact support if you n…" at bounding box center [184, 62] width 207 height 11
click at [255, 60] on div "Paying customers are limited to 3000 tickets per run — contact support if you n…" at bounding box center [184, 62] width 207 height 11
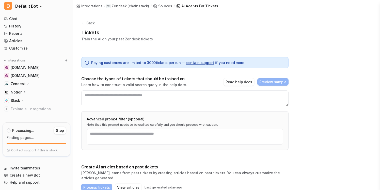
click at [229, 63] on span "Paying customers are limited to 3000 tickets per run — contact support if you n…" at bounding box center [167, 62] width 153 height 5
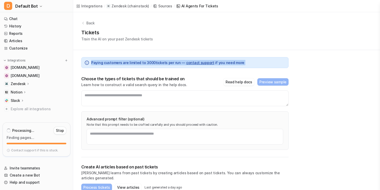
click at [236, 63] on div "Paying customers are limited to 3000 tickets per run — contact support if you n…" at bounding box center [184, 62] width 207 height 11
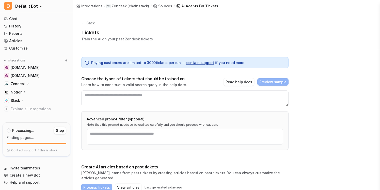
click at [143, 65] on div "Paying customers are limited to 3000 tickets per run — contact support if you n…" at bounding box center [184, 62] width 207 height 11
click at [144, 64] on span "Paying customers are limited to 3000 tickets per run — contact support if you n…" at bounding box center [167, 62] width 153 height 5
click at [149, 64] on span "Paying customers are limited to 3000 tickets per run — contact support if you n…" at bounding box center [167, 62] width 153 height 5
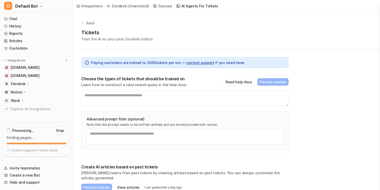
click at [163, 65] on span "Paying customers are limited to 3000 tickets per run — contact support if you n…" at bounding box center [167, 62] width 153 height 5
click at [162, 64] on span "Paying customers are limited to 3000 tickets per run — contact support if you n…" at bounding box center [167, 62] width 153 height 5
click at [172, 64] on span "Paying customers are limited to 3000 tickets per run — contact support if you n…" at bounding box center [167, 62] width 153 height 5
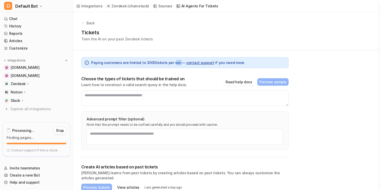
click at [172, 64] on span "Paying customers are limited to 3000 tickets per run — contact support if you n…" at bounding box center [167, 62] width 153 height 5
click at [176, 64] on span "Paying customers are limited to 3000 tickets per run — contact support if you n…" at bounding box center [167, 62] width 153 height 5
drag, startPoint x: 164, startPoint y: 61, endPoint x: 248, endPoint y: 63, distance: 84.0
click at [248, 63] on div "Paying customers are limited to 3000 tickets per run — contact support if you n…" at bounding box center [184, 62] width 207 height 11
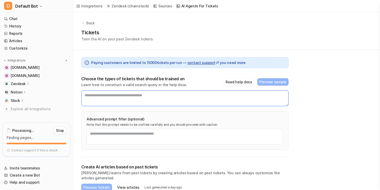
click at [148, 102] on textarea at bounding box center [184, 98] width 207 height 16
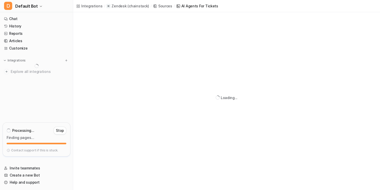
scroll to position [10, 0]
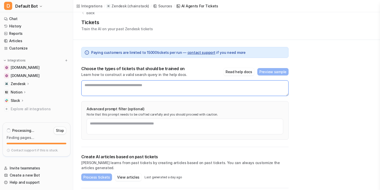
click at [175, 91] on textarea at bounding box center [184, 88] width 207 height 16
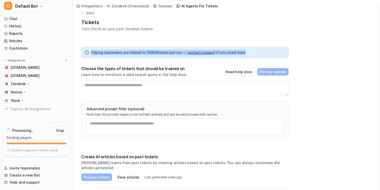
drag, startPoint x: 251, startPoint y: 53, endPoint x: 152, endPoint y: 29, distance: 101.9
click at [152, 29] on div "Back Tickets Train the AI on your past Zendesk tickets Paying customers are lim…" at bounding box center [226, 115] width 307 height 226
click at [169, 31] on div "Back Tickets Train the AI on your past Zendesk tickets" at bounding box center [226, 21] width 307 height 38
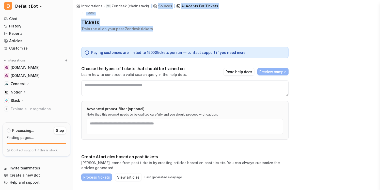
drag, startPoint x: 199, startPoint y: 32, endPoint x: 144, endPoint y: 9, distance: 59.6
click at [144, 9] on div "Integrations / Zendesk ( chainstack ) / Sources / AI Agents for tickets Back Ti…" at bounding box center [190, 85] width 380 height 190
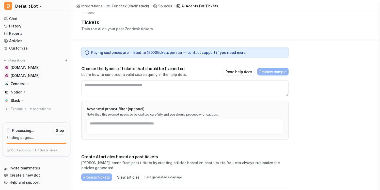
click at [162, 25] on div "Tickets Train the AI on your past Zendesk tickets" at bounding box center [226, 25] width 290 height 13
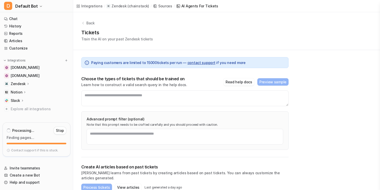
click at [162, 5] on div "Sources" at bounding box center [165, 5] width 14 height 5
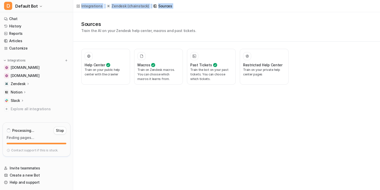
drag, startPoint x: 251, startPoint y: 17, endPoint x: 73, endPoint y: 11, distance: 178.0
click at [73, 11] on div "Integrations / Zendesk ( chainstack ) / Sources Sources Train the AI on your Ze…" at bounding box center [190, 95] width 380 height 190
click at [107, 12] on div "Sources Train the AI on your Zendesk help center, macros and past tickets." at bounding box center [226, 26] width 307 height 29
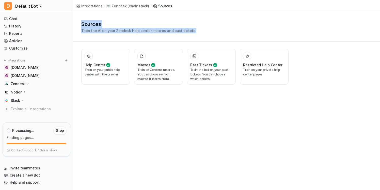
drag, startPoint x: 81, startPoint y: 23, endPoint x: 198, endPoint y: 33, distance: 118.2
click at [200, 35] on div "Sources Train the AI on your Zendesk help center, macros and past tickets." at bounding box center [226, 26] width 307 height 29
click at [198, 33] on div "Sources Train the AI on your Zendesk help center, macros and past tickets." at bounding box center [226, 26] width 290 height 13
